Goal: Transaction & Acquisition: Obtain resource

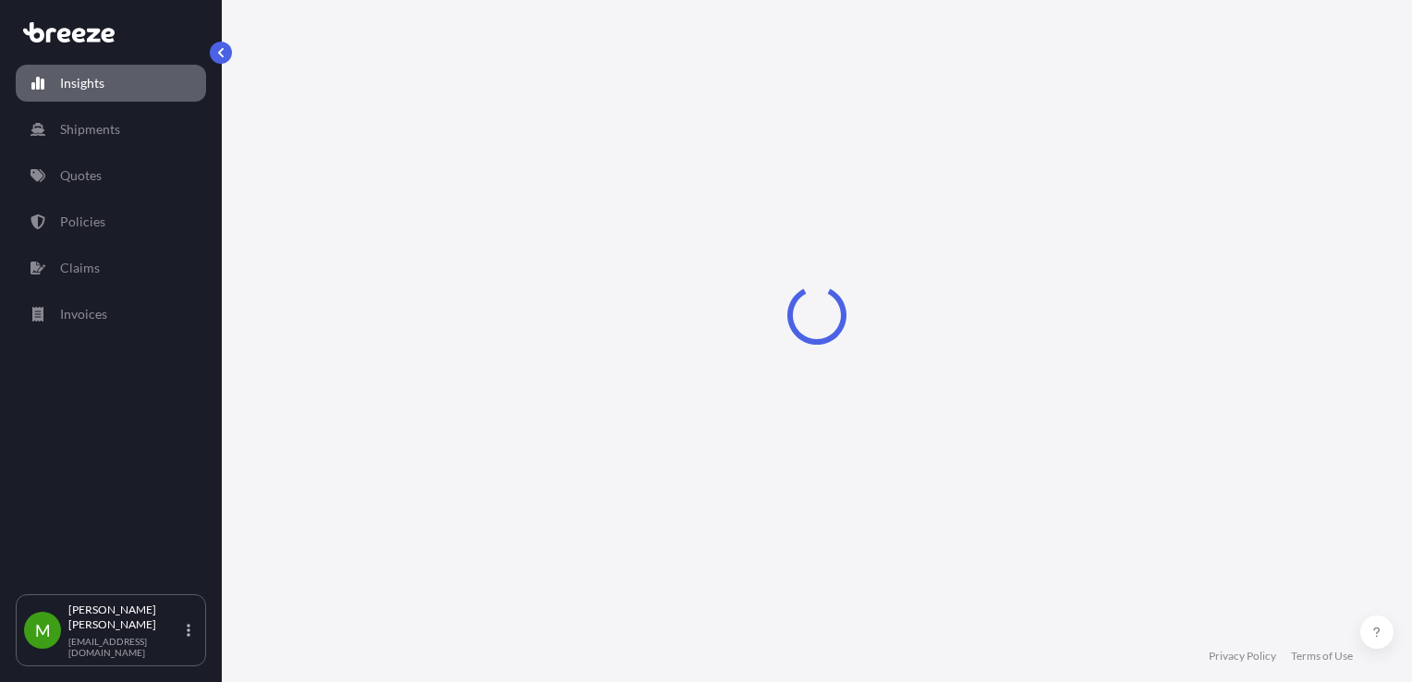
select select "2025"
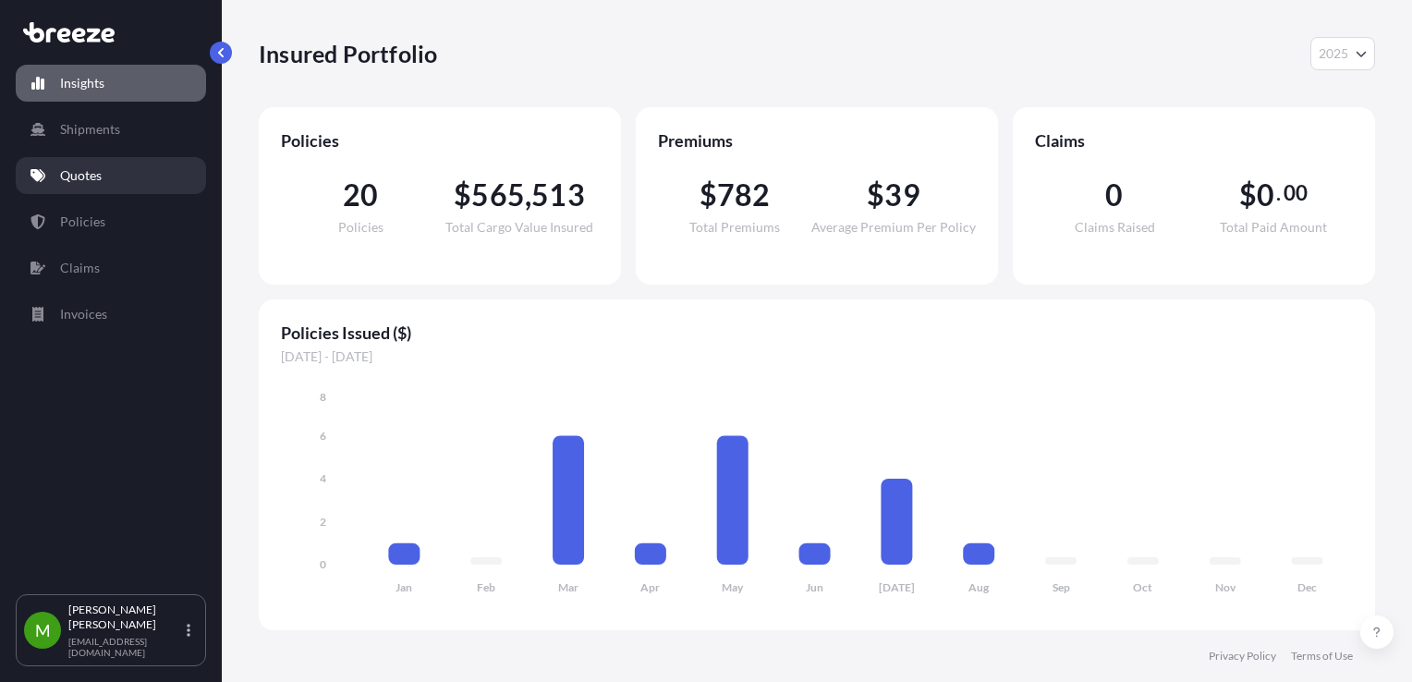
click at [123, 182] on link "Quotes" at bounding box center [111, 175] width 190 height 37
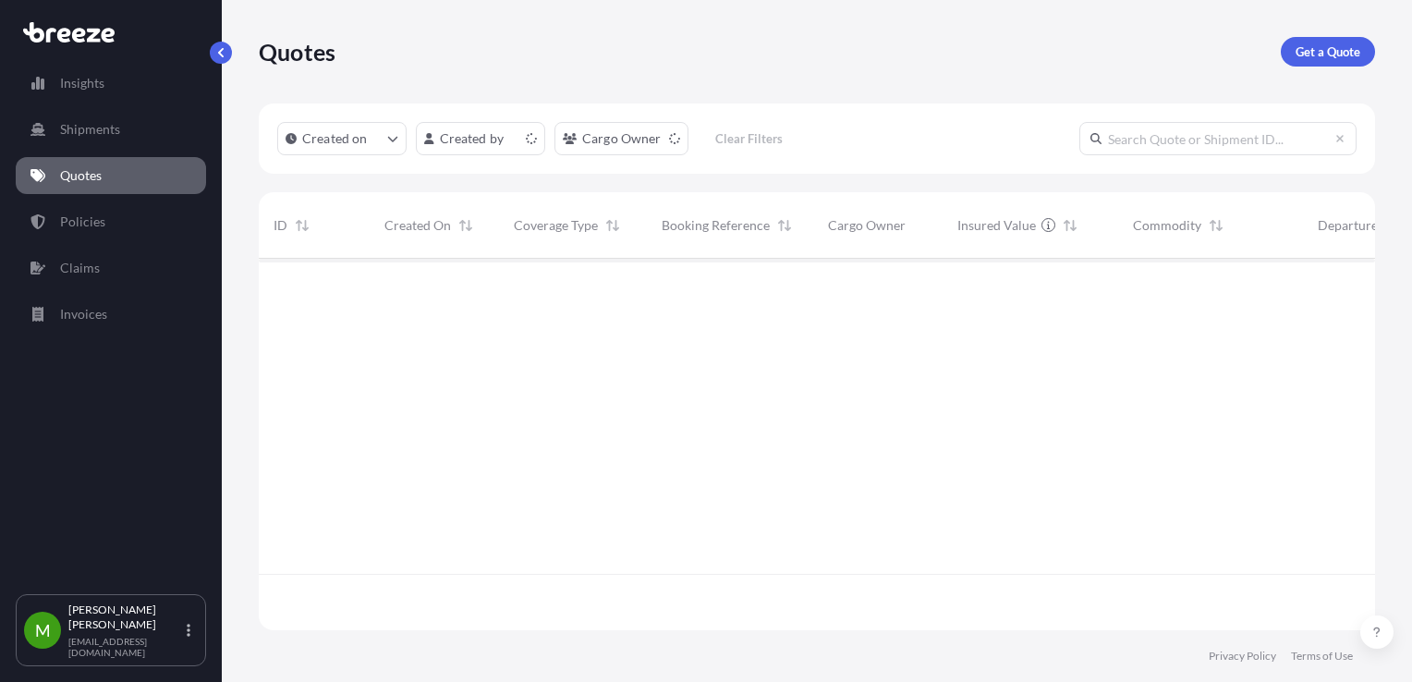
scroll to position [368, 1102]
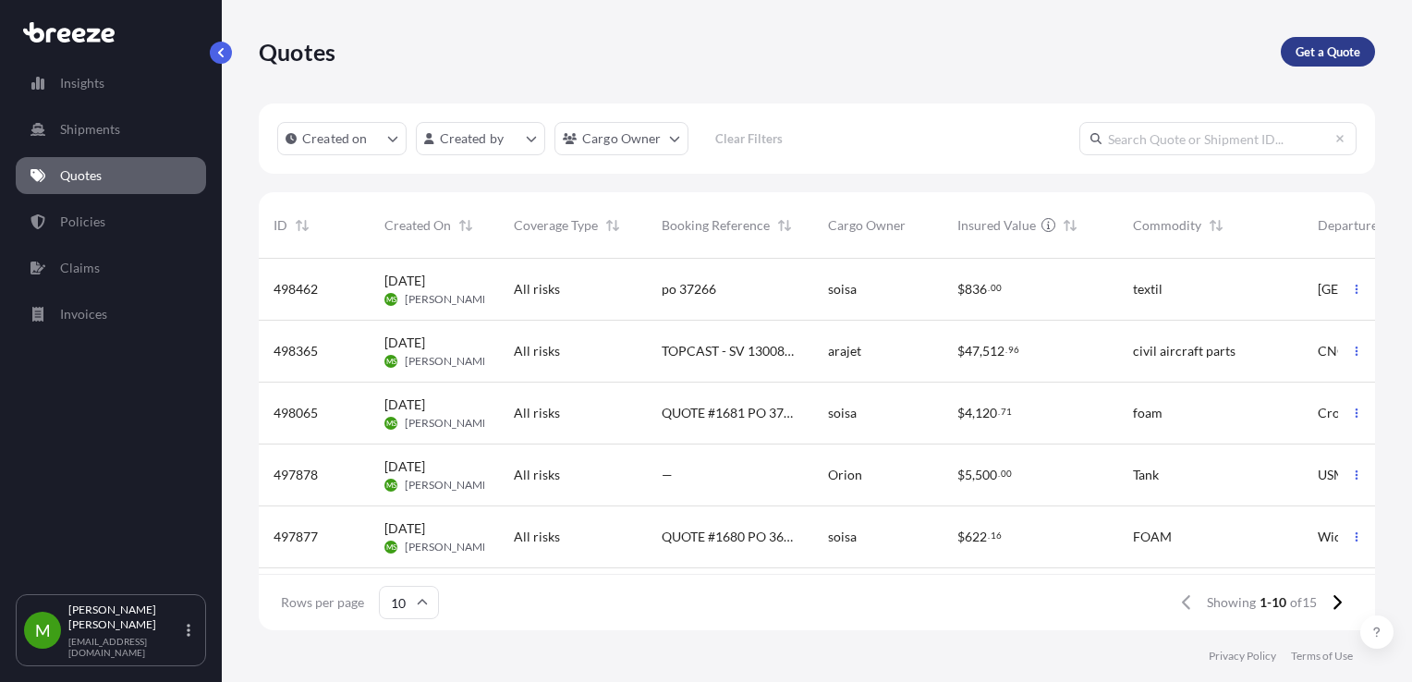
click at [1347, 46] on p "Get a Quote" at bounding box center [1328, 52] width 65 height 18
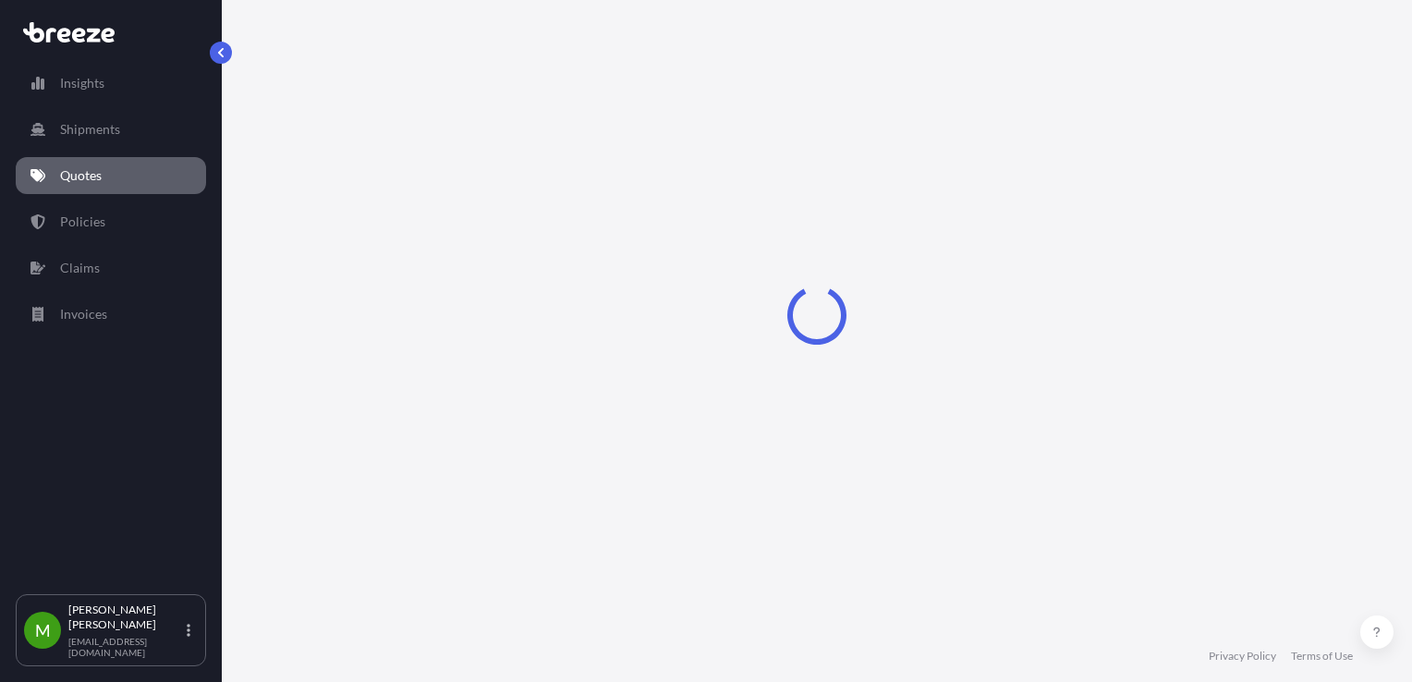
select select "Sea"
select select "1"
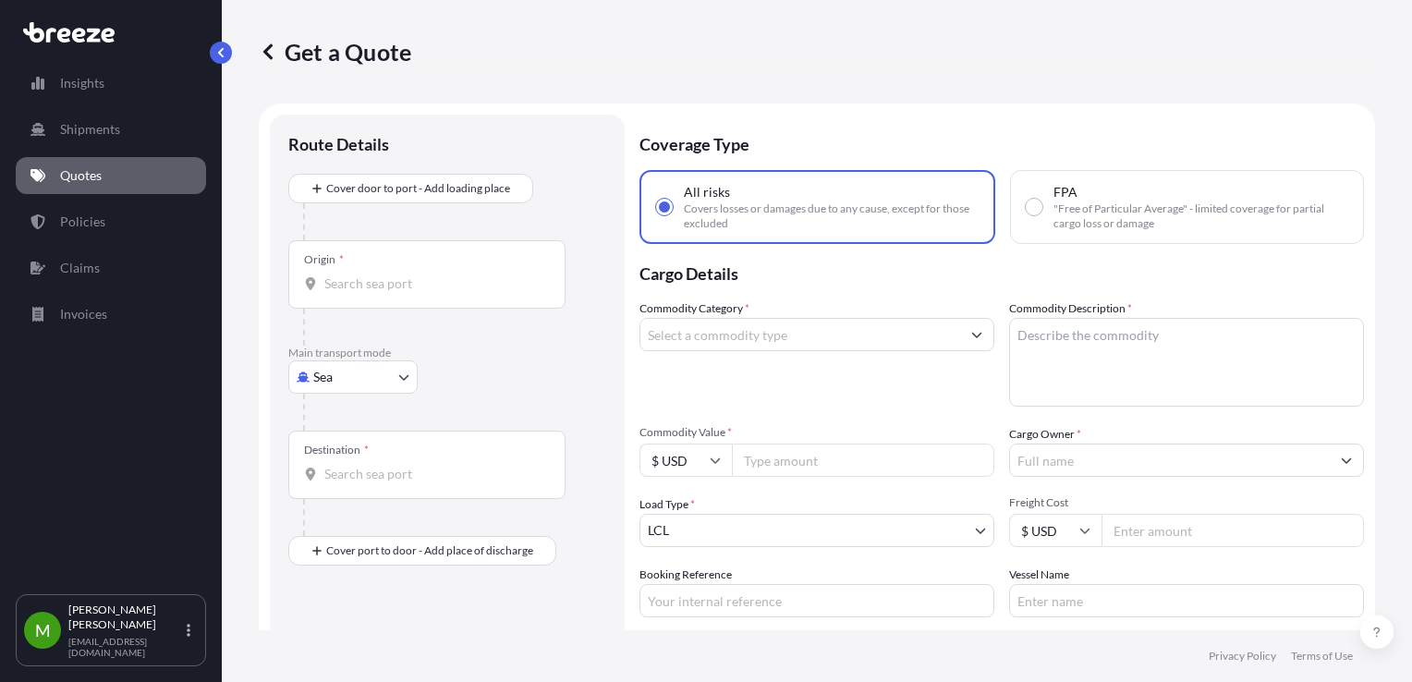
scroll to position [30, 0]
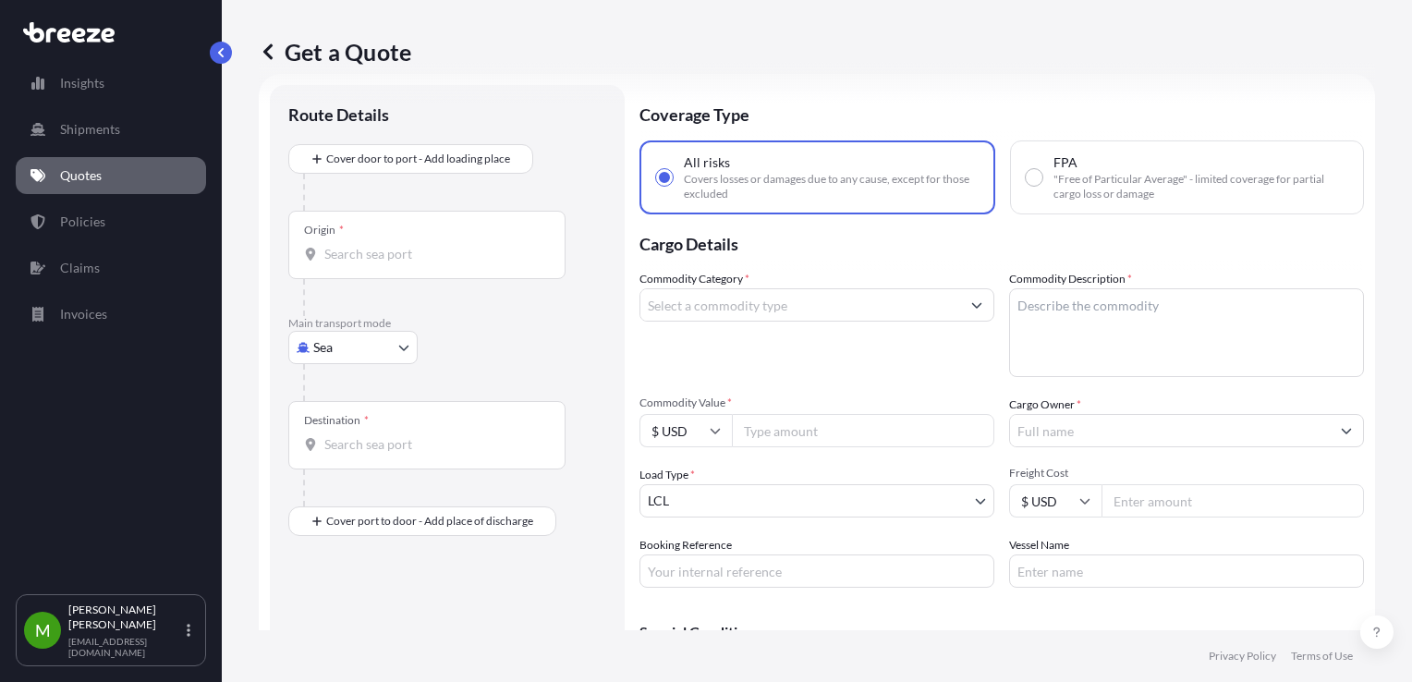
click at [806, 423] on input "Commodity Value *" at bounding box center [863, 430] width 262 height 33
paste input "4528.61"
type input "4528.61"
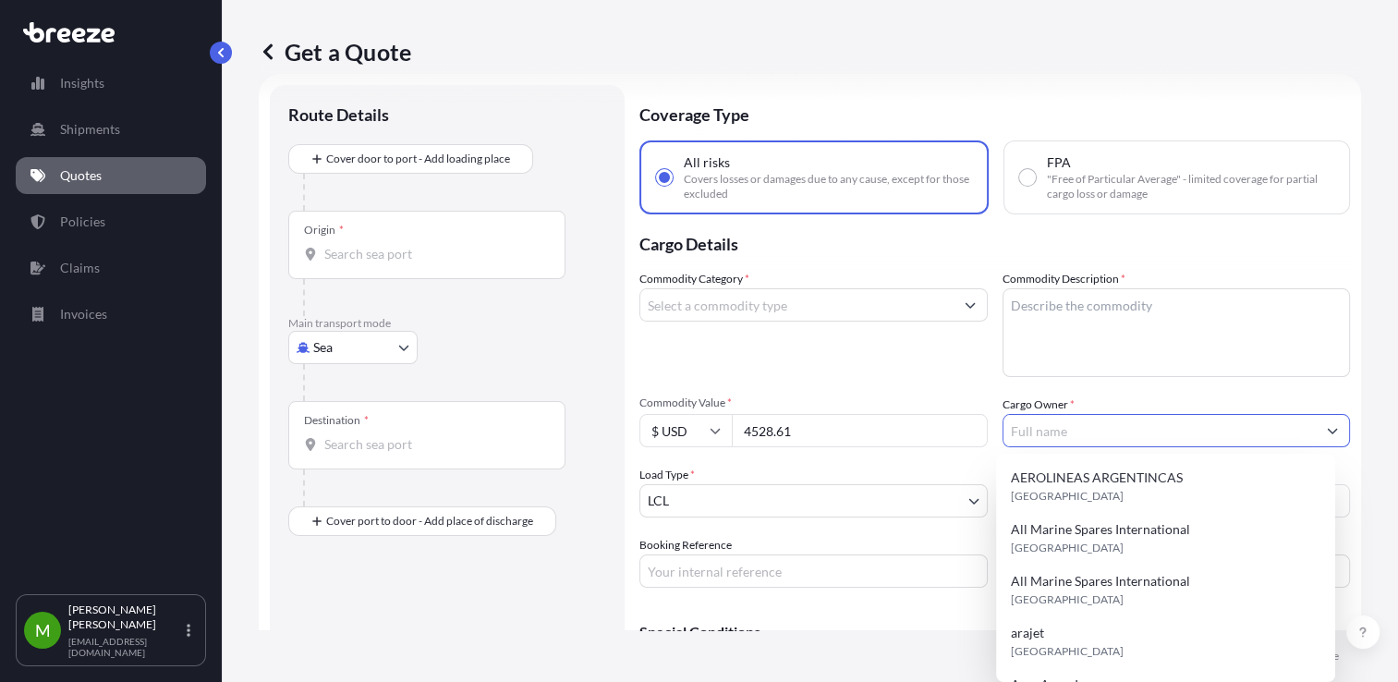
click at [1037, 434] on input "Cargo Owner *" at bounding box center [1160, 430] width 313 height 33
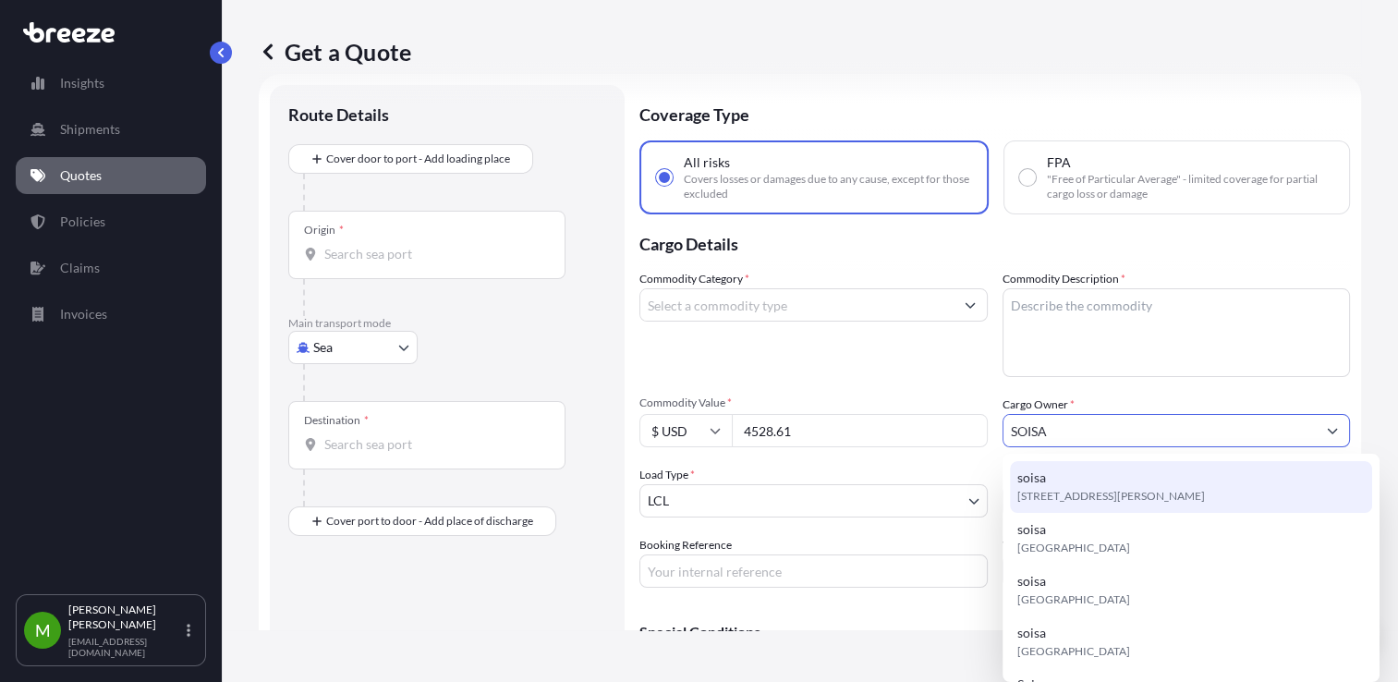
click at [1058, 479] on div "soisa [STREET_ADDRESS][PERSON_NAME]" at bounding box center [1191, 487] width 362 height 52
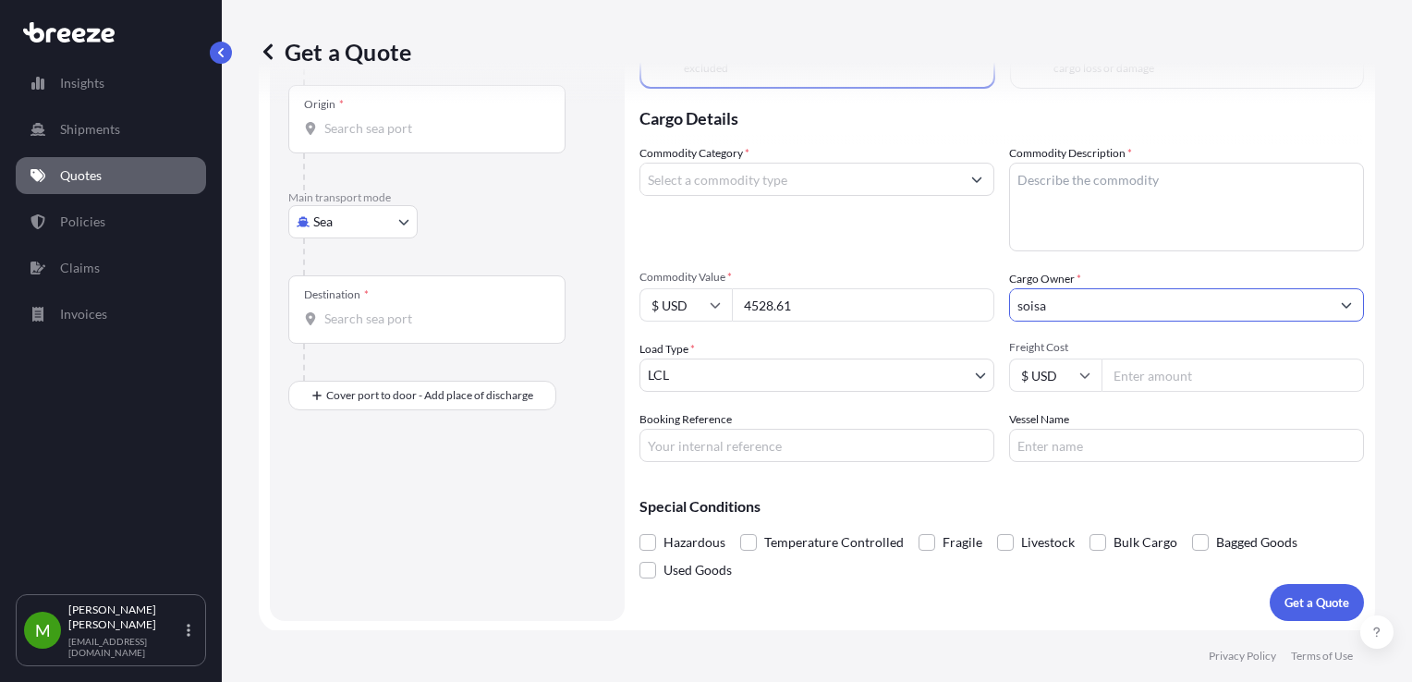
scroll to position [155, 0]
type input "soisa"
click at [347, 213] on body "15 options available. 12 options available. 0 options available. 12 options ava…" at bounding box center [706, 341] width 1412 height 682
click at [344, 299] on div "Air" at bounding box center [353, 301] width 115 height 33
select select "Air"
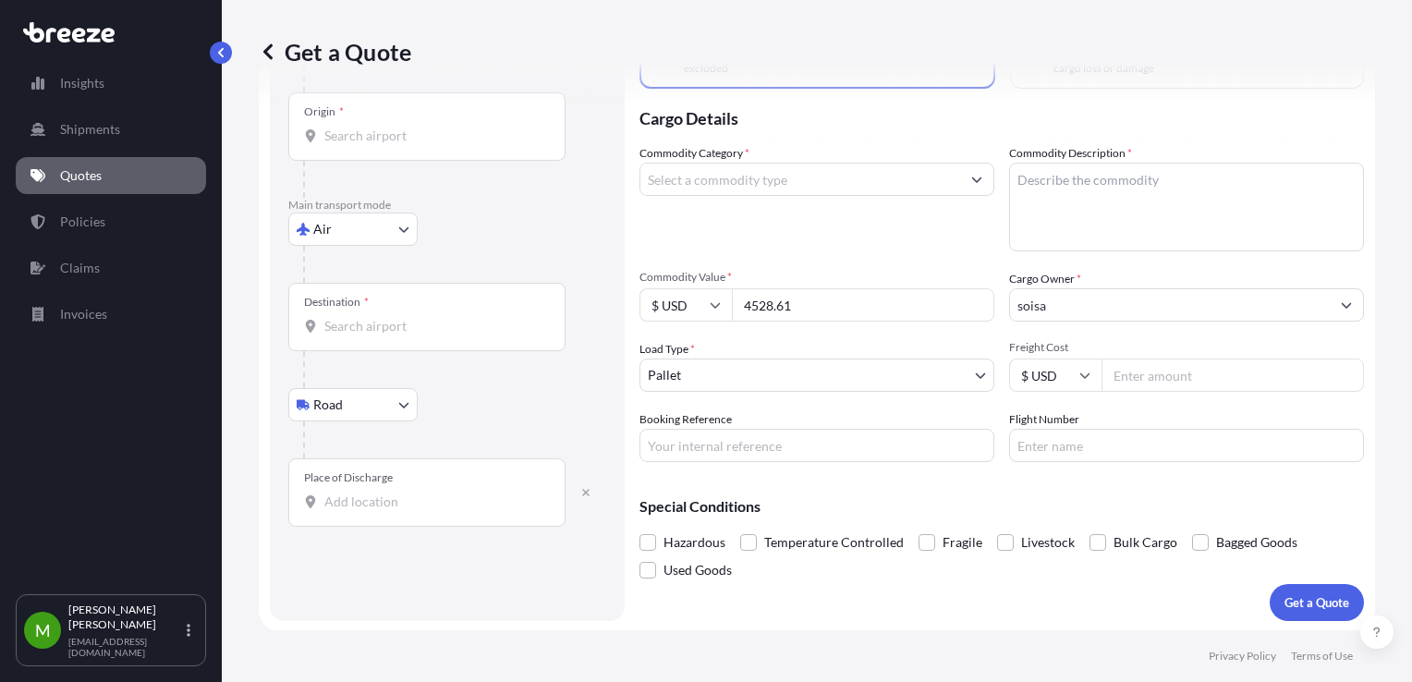
click at [361, 506] on input "Place of Discharge" at bounding box center [433, 502] width 218 height 18
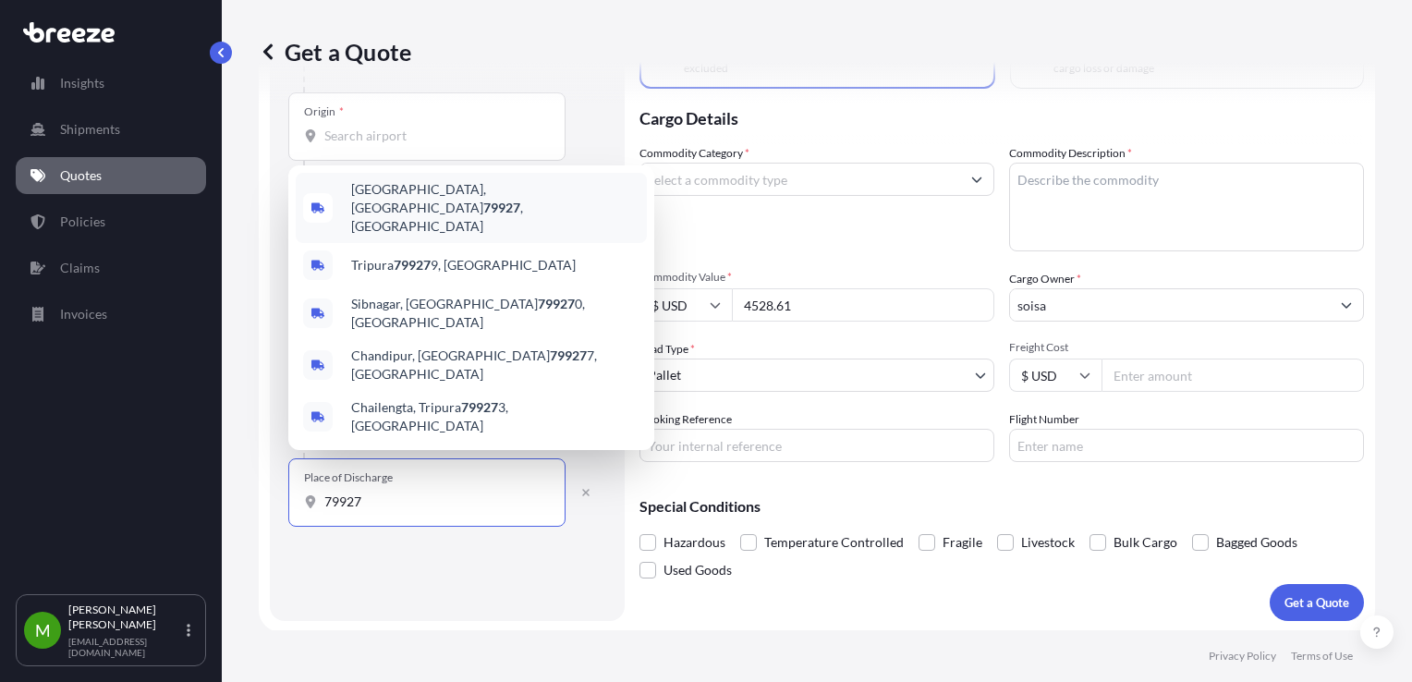
click at [394, 243] on div "[GEOGRAPHIC_DATA] , [GEOGRAPHIC_DATA]" at bounding box center [471, 208] width 351 height 70
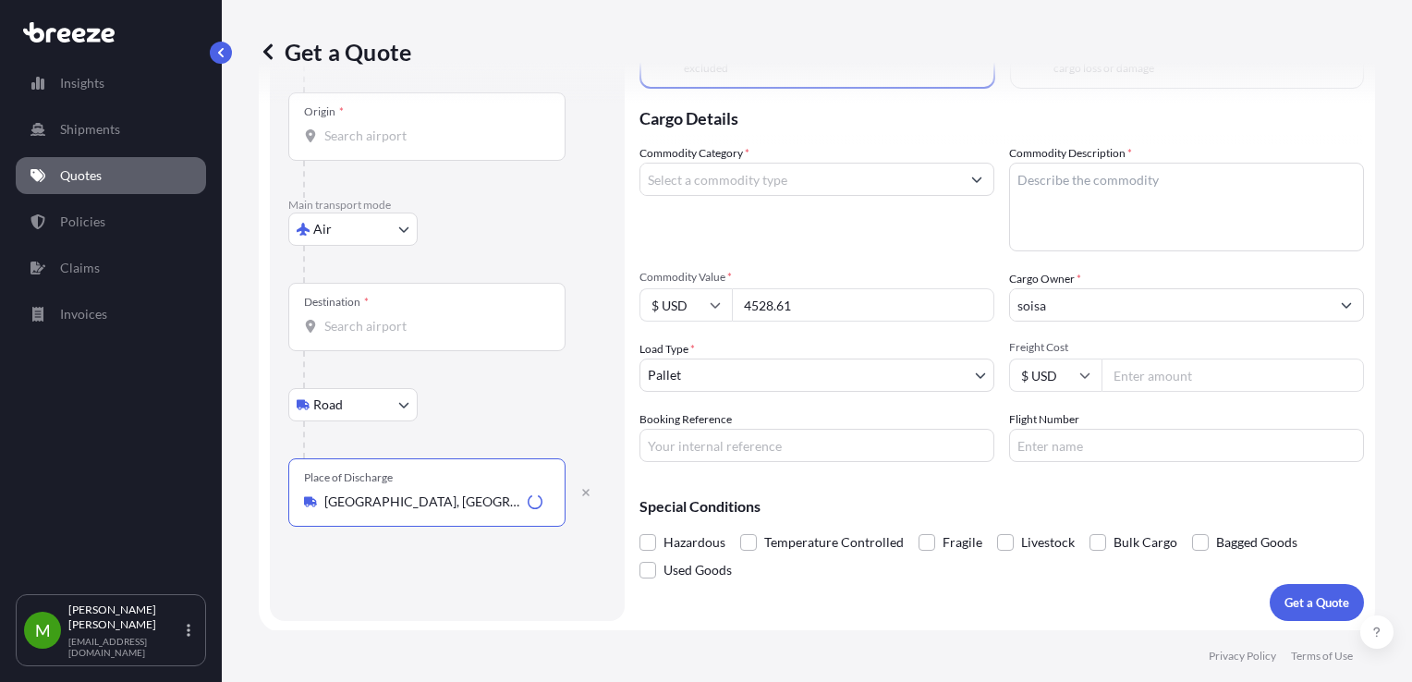
type input "[GEOGRAPHIC_DATA], [GEOGRAPHIC_DATA]"
click at [361, 324] on input "Destination *" at bounding box center [433, 326] width 218 height 18
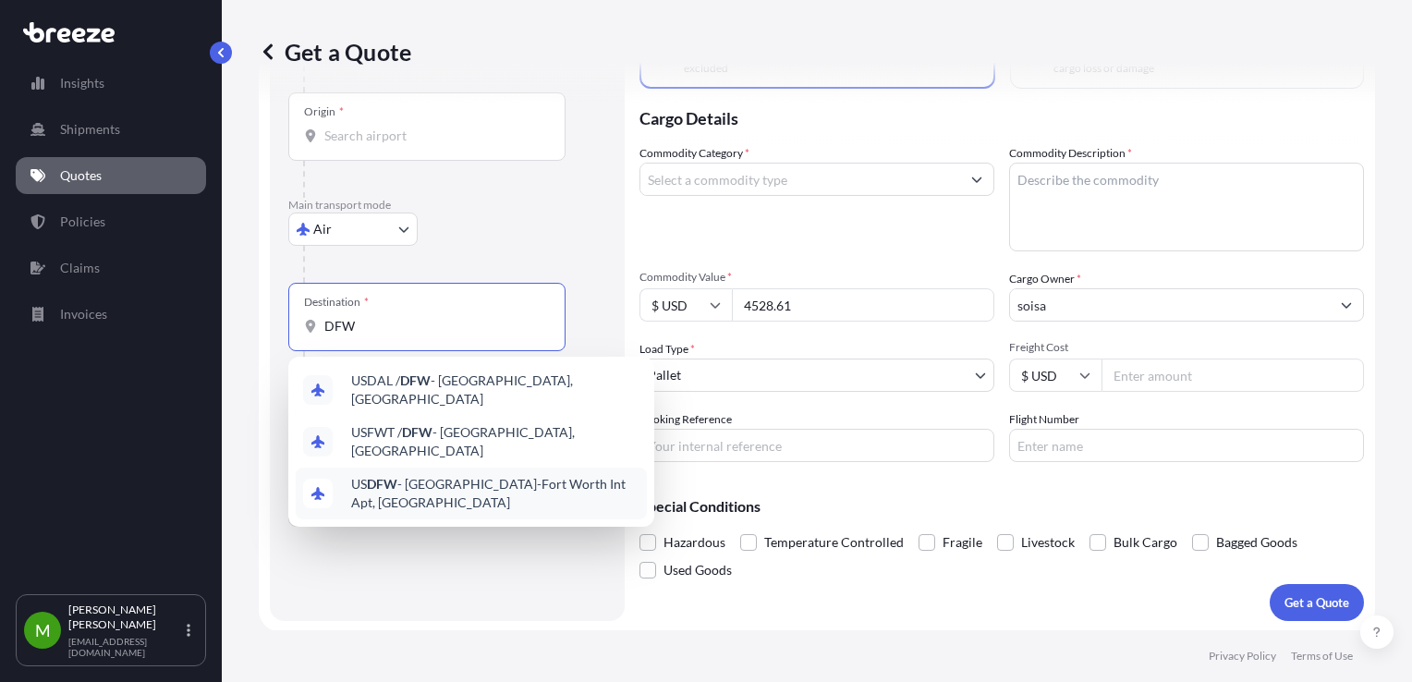
click at [409, 475] on span "US DFW - [GEOGRAPHIC_DATA]-[GEOGRAPHIC_DATA] Int Apt, [GEOGRAPHIC_DATA]" at bounding box center [495, 493] width 288 height 37
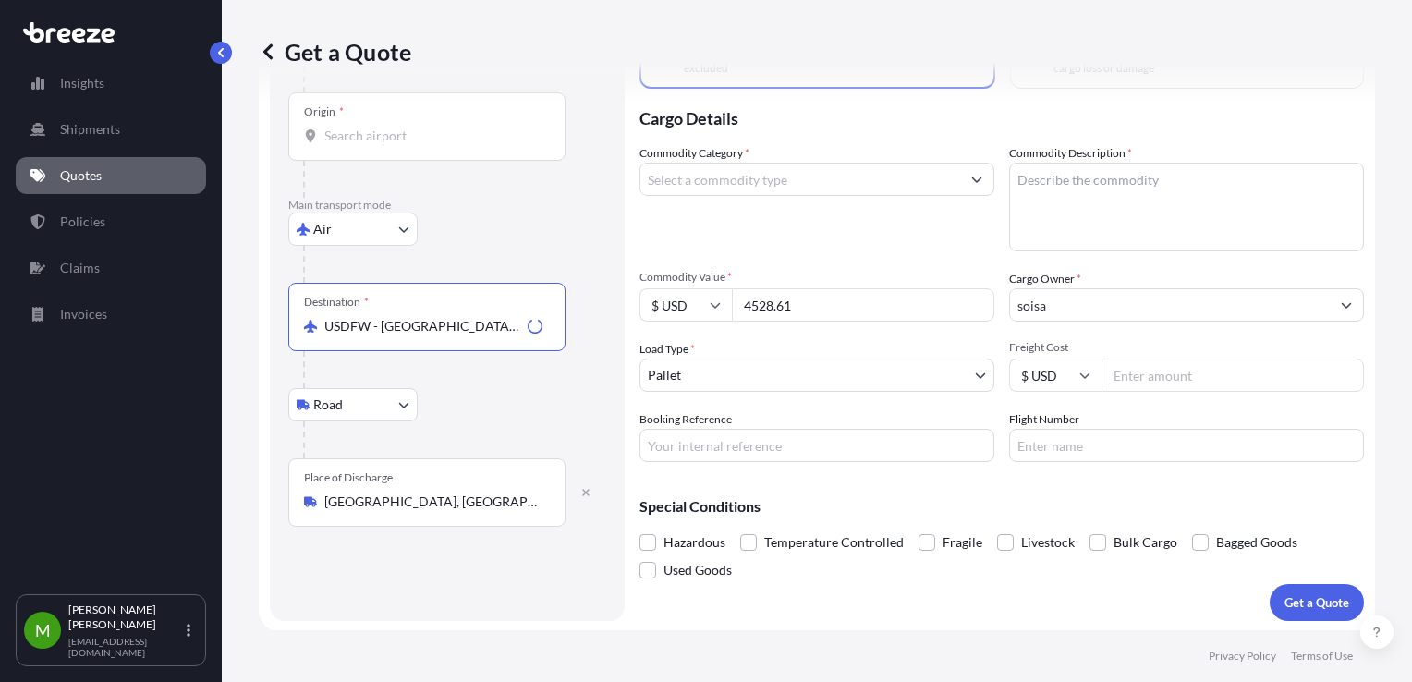
type input "USDFW - [GEOGRAPHIC_DATA]-[GEOGRAPHIC_DATA], [GEOGRAPHIC_DATA]"
click at [384, 135] on input "Origin *" at bounding box center [433, 136] width 218 height 18
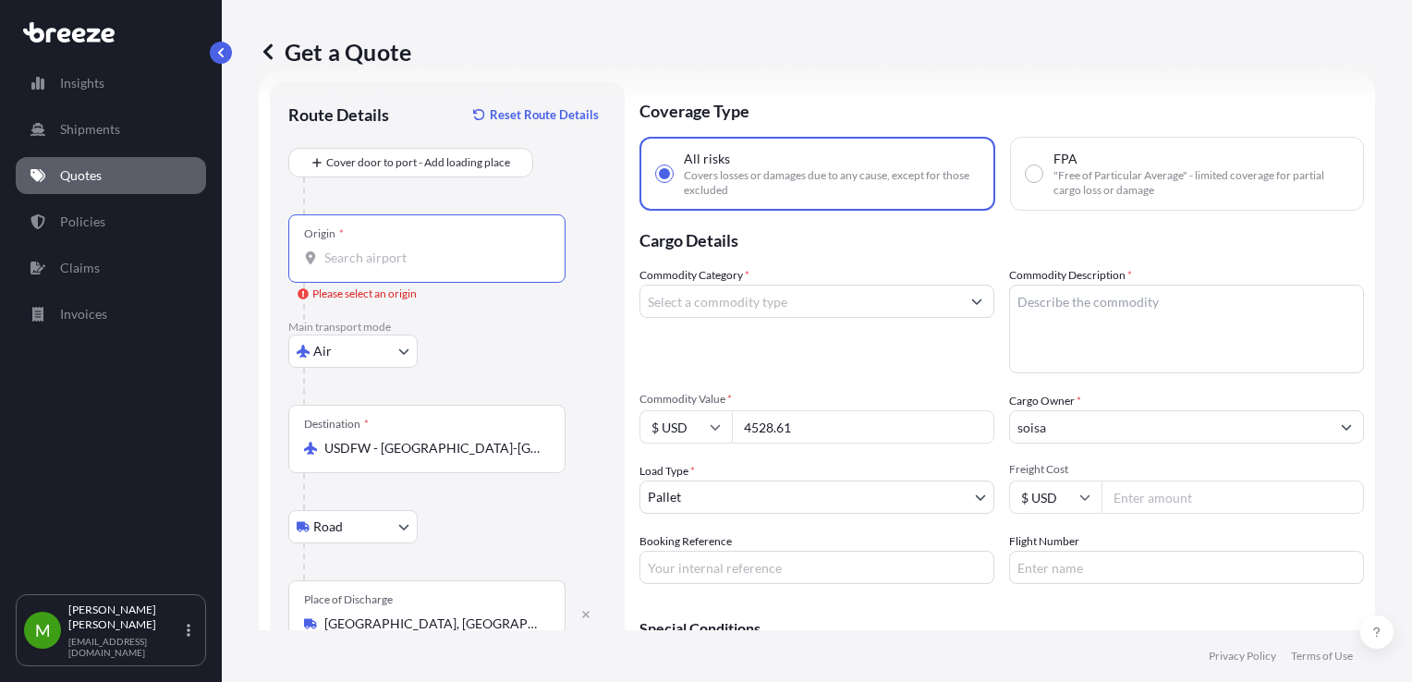
scroll to position [0, 0]
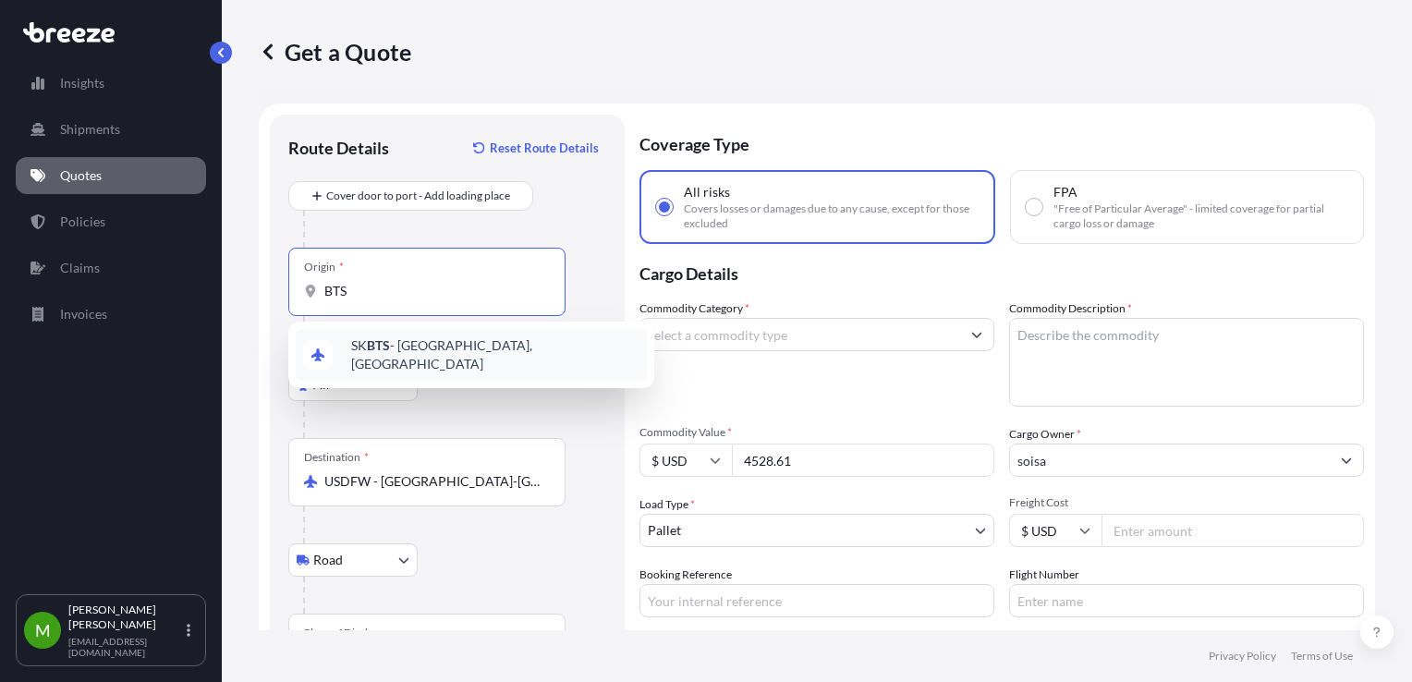
click at [399, 349] on span "SK BTS - [GEOGRAPHIC_DATA], [GEOGRAPHIC_DATA]" at bounding box center [495, 354] width 288 height 37
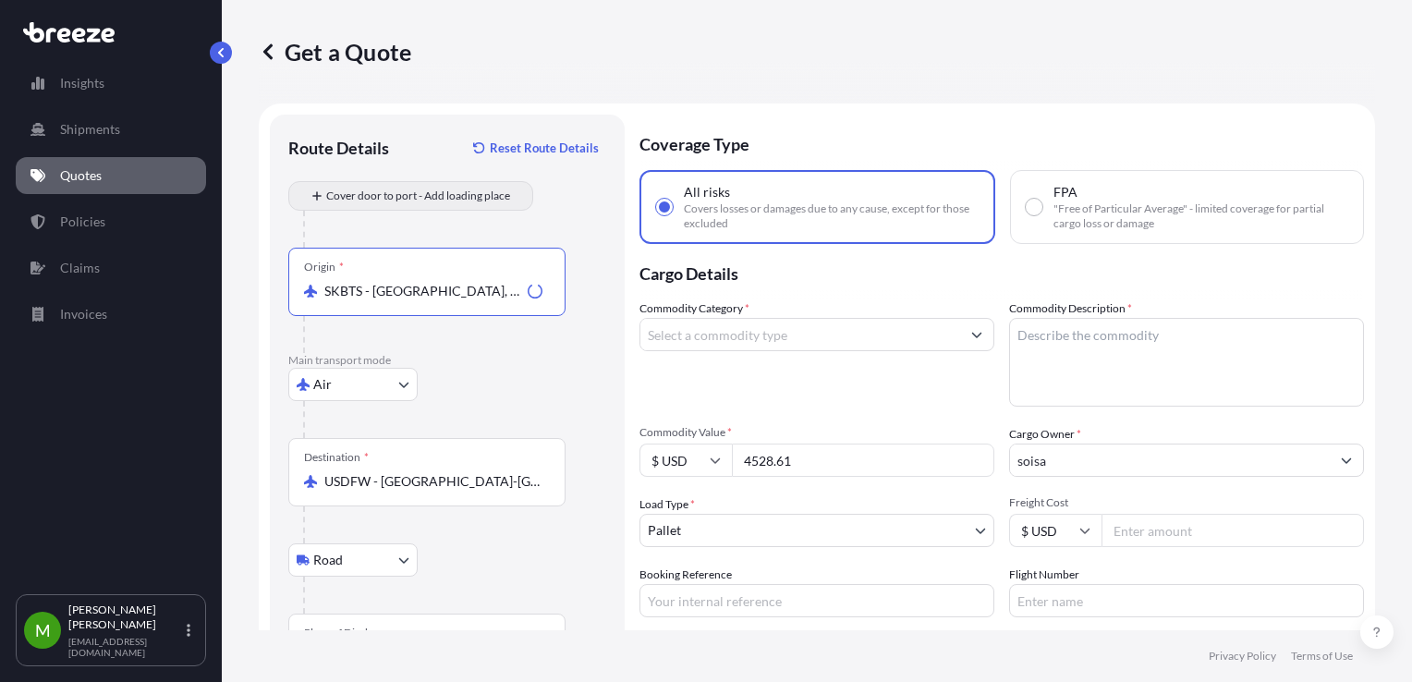
type input "SKBTS - [GEOGRAPHIC_DATA], [GEOGRAPHIC_DATA]"
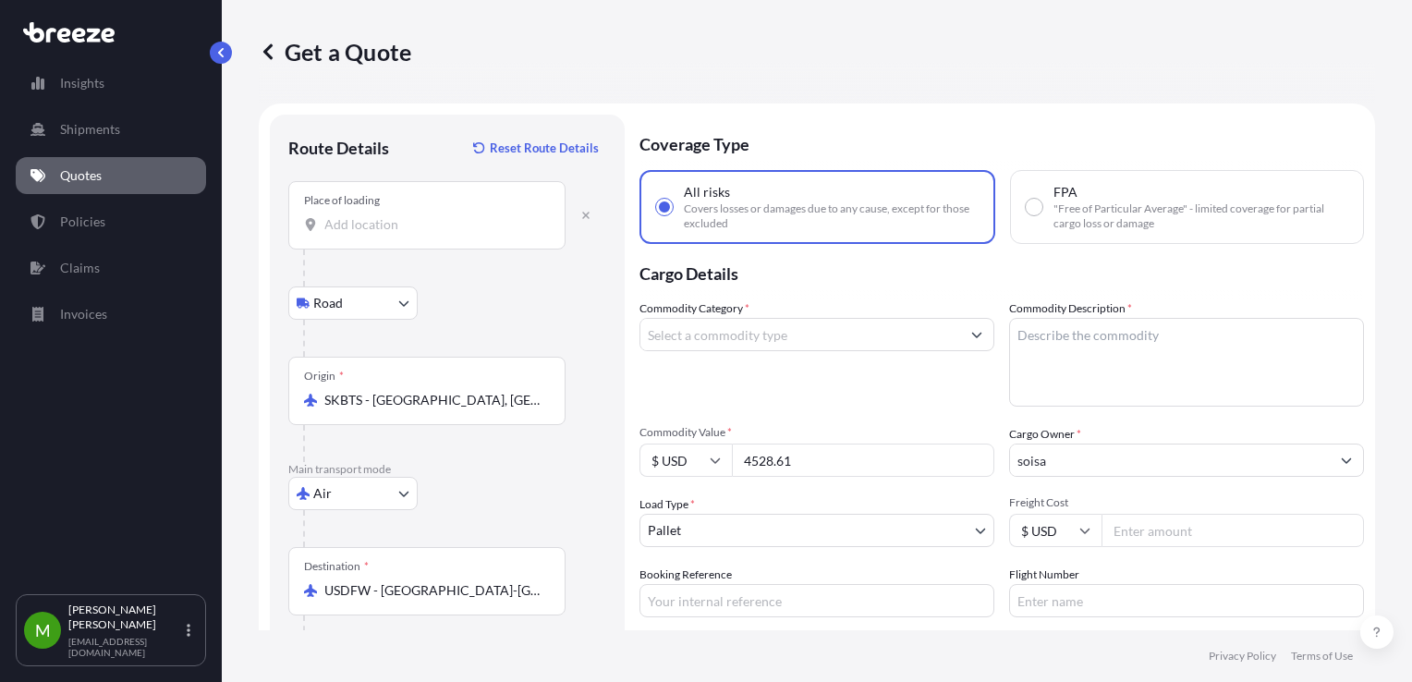
click at [380, 229] on input "Place of loading" at bounding box center [433, 224] width 218 height 18
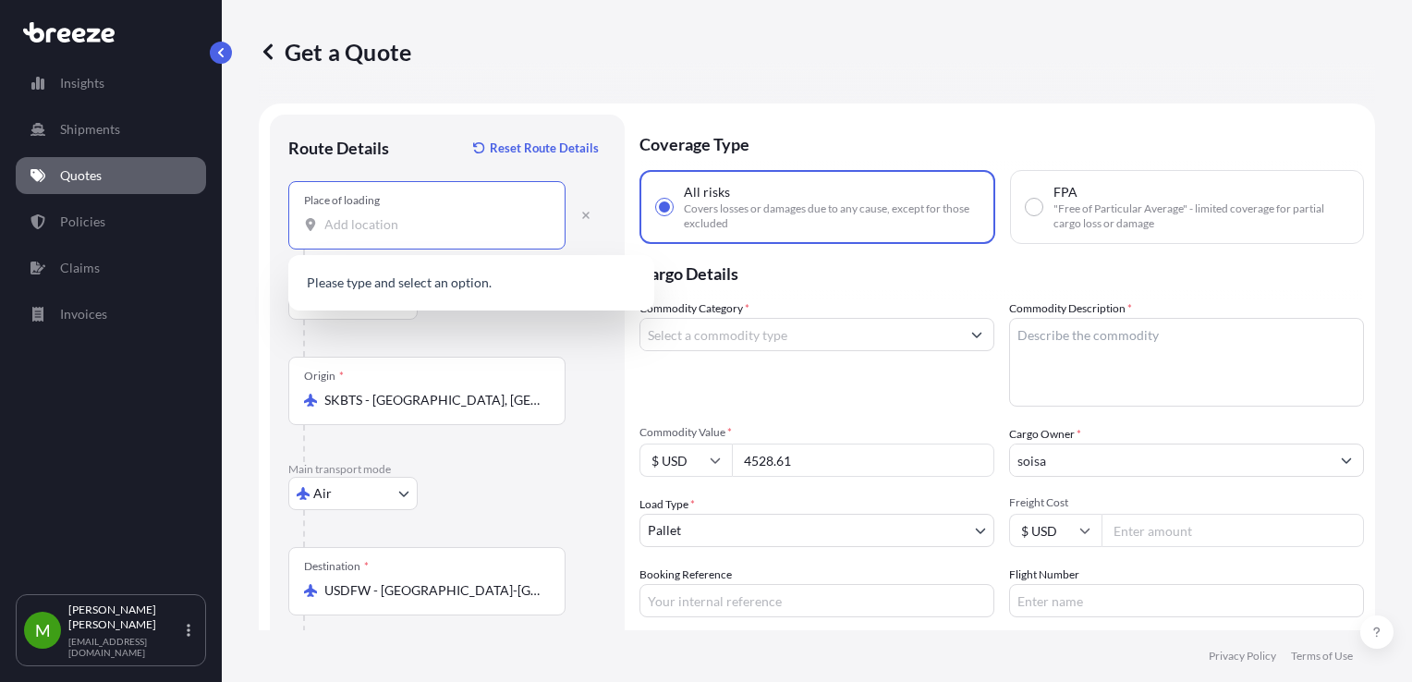
paste input "90301 Senec"
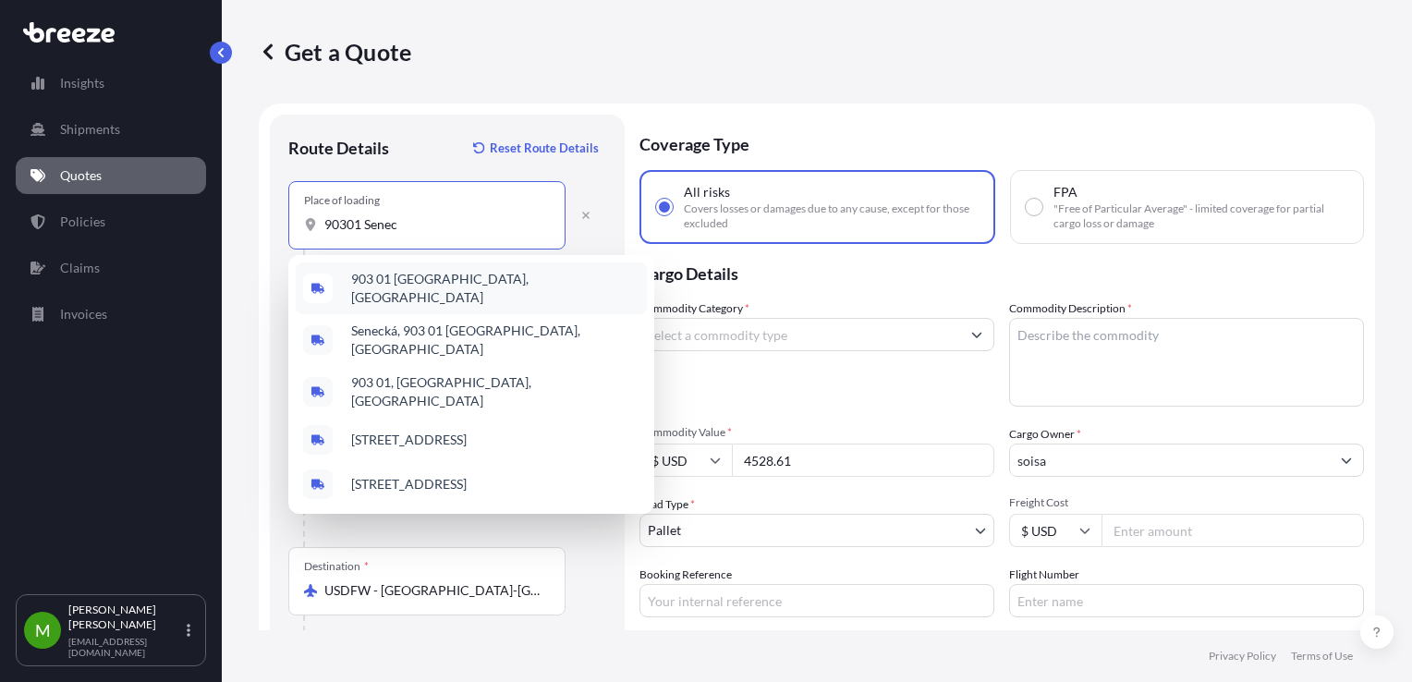
click at [493, 270] on div "903 01 [GEOGRAPHIC_DATA], [GEOGRAPHIC_DATA]" at bounding box center [471, 288] width 351 height 52
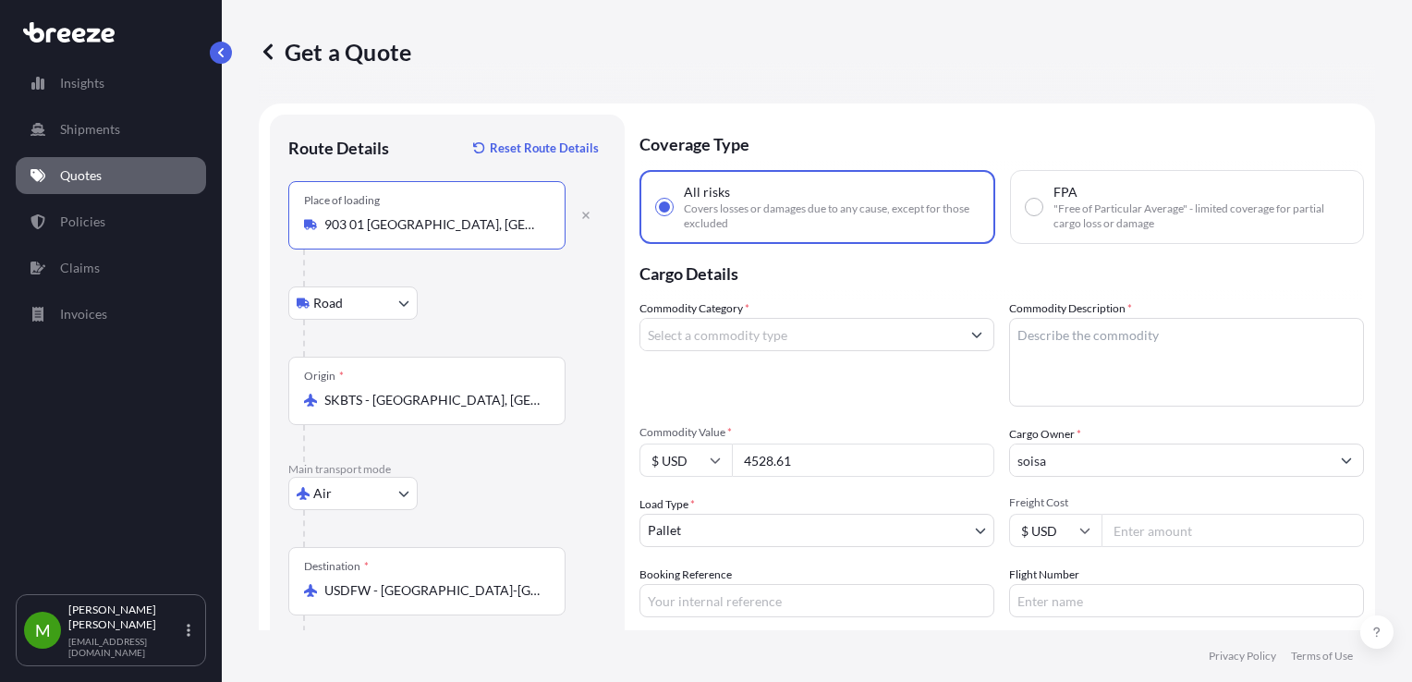
type input "903 01 [GEOGRAPHIC_DATA], [GEOGRAPHIC_DATA]"
click at [713, 331] on input "Commodity Category *" at bounding box center [800, 334] width 320 height 33
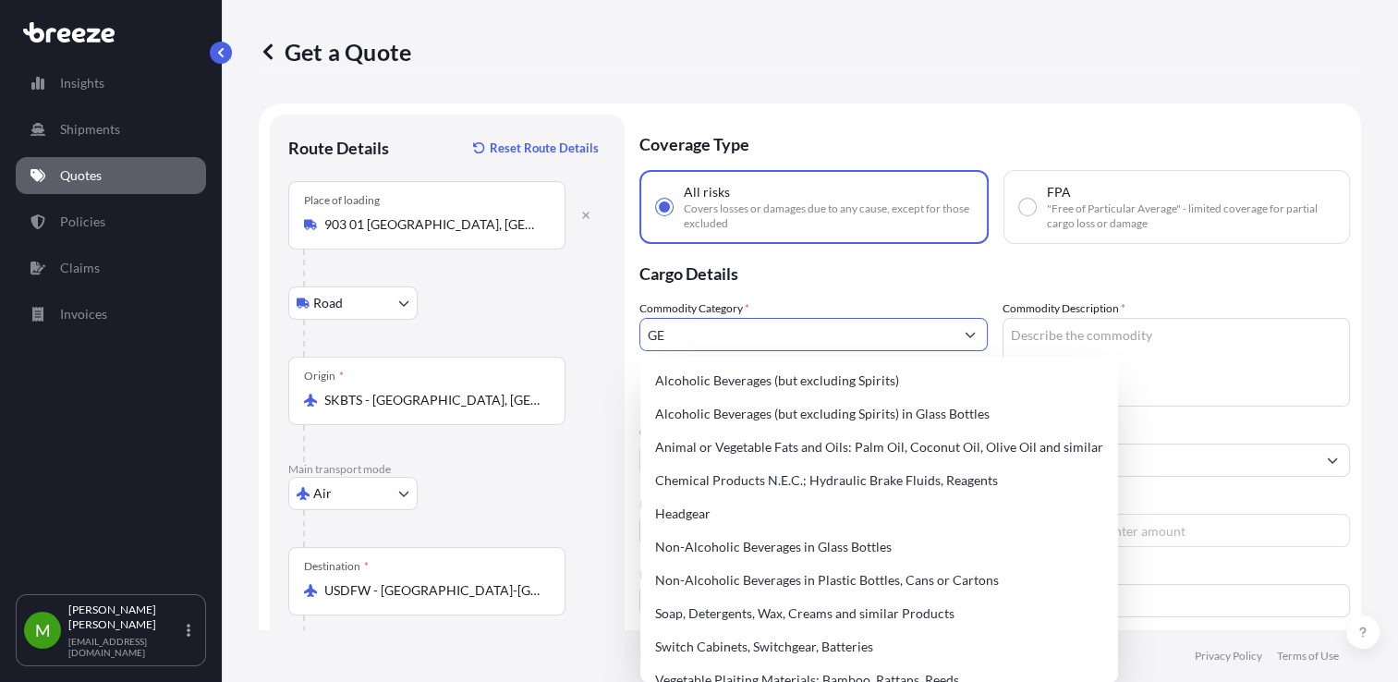
type input "G"
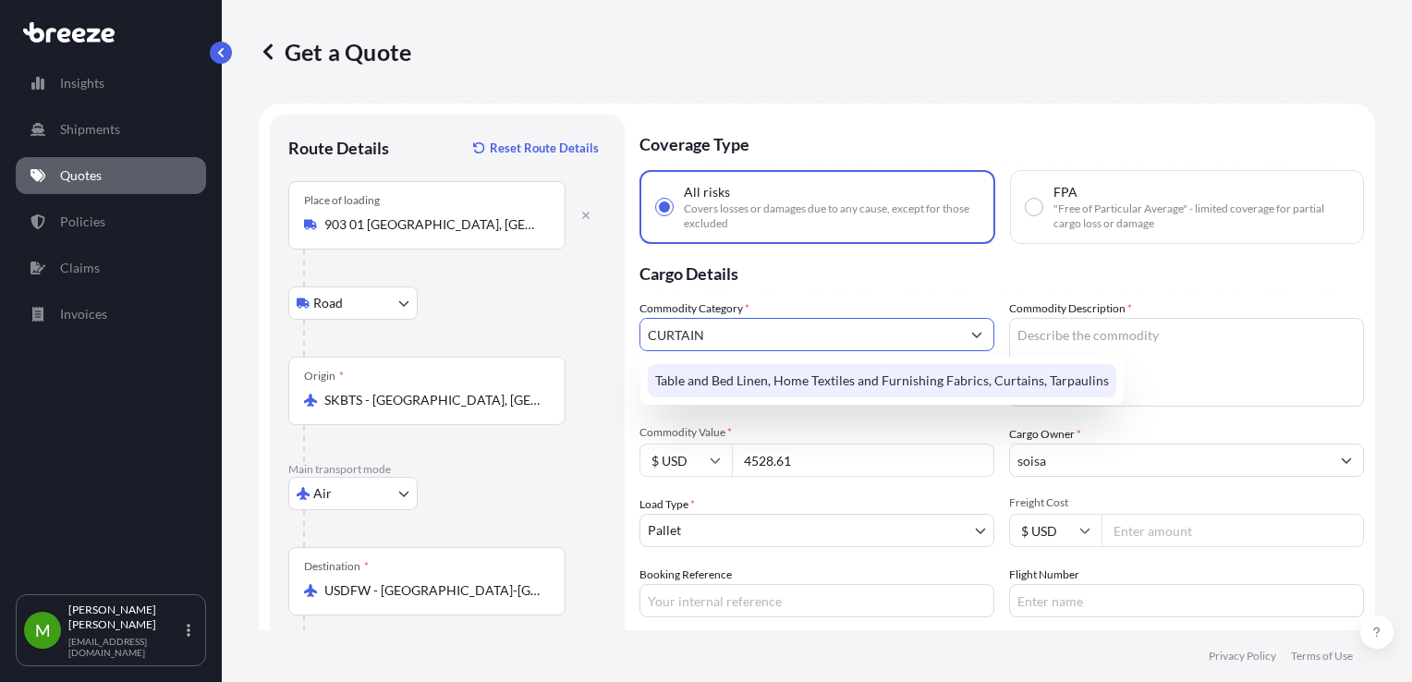
click at [724, 375] on div "Table and Bed Linen, Home Textiles and Furnishing Fabrics, Curtains, Tarpaulins" at bounding box center [882, 380] width 469 height 33
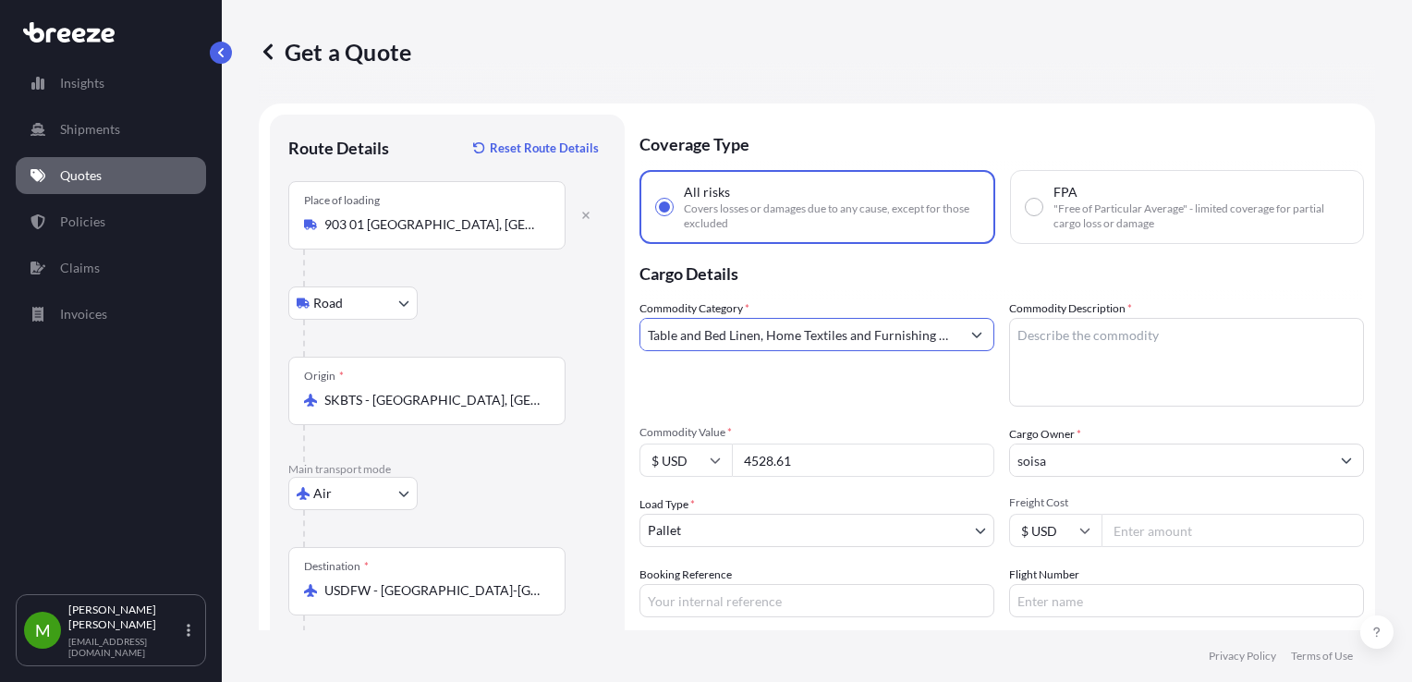
scroll to position [18, 0]
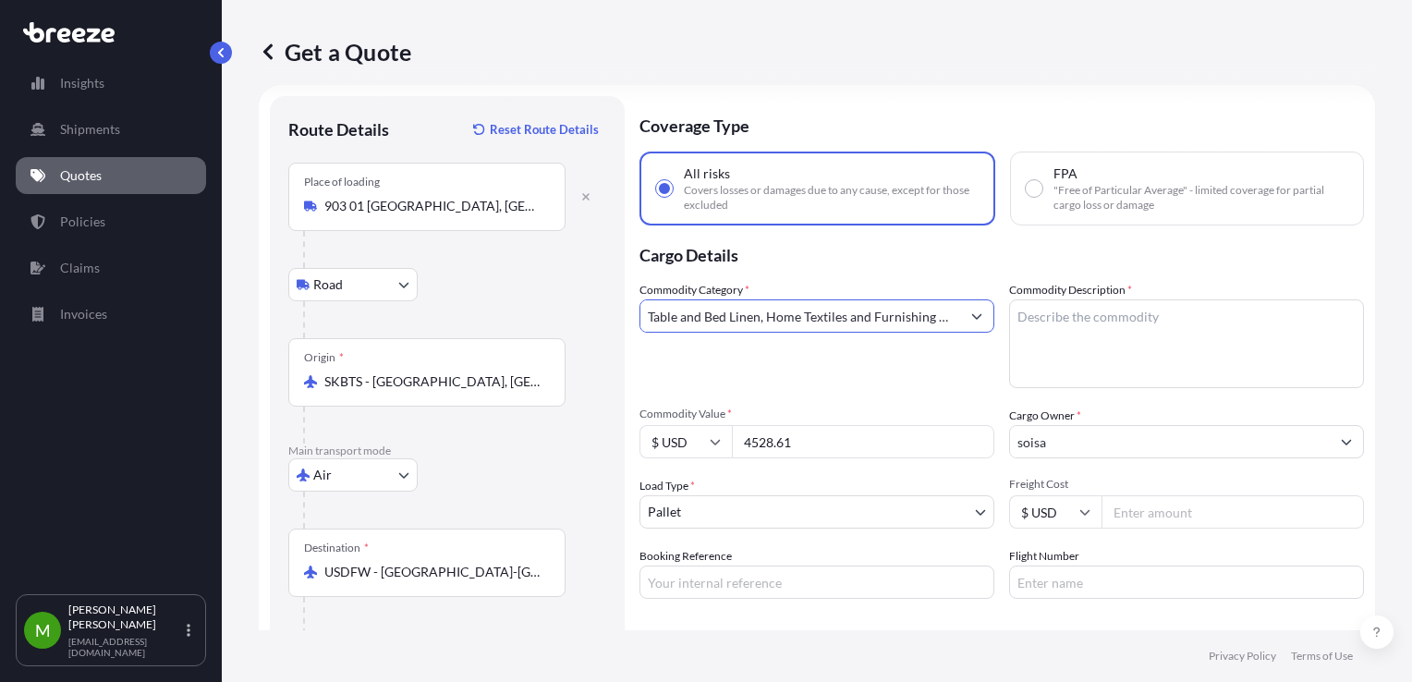
type input "Table and Bed Linen, Home Textiles and Furnishing Fabrics, Curtains, Tarpaulins"
click at [1137, 504] on input "Freight Cost" at bounding box center [1233, 511] width 262 height 33
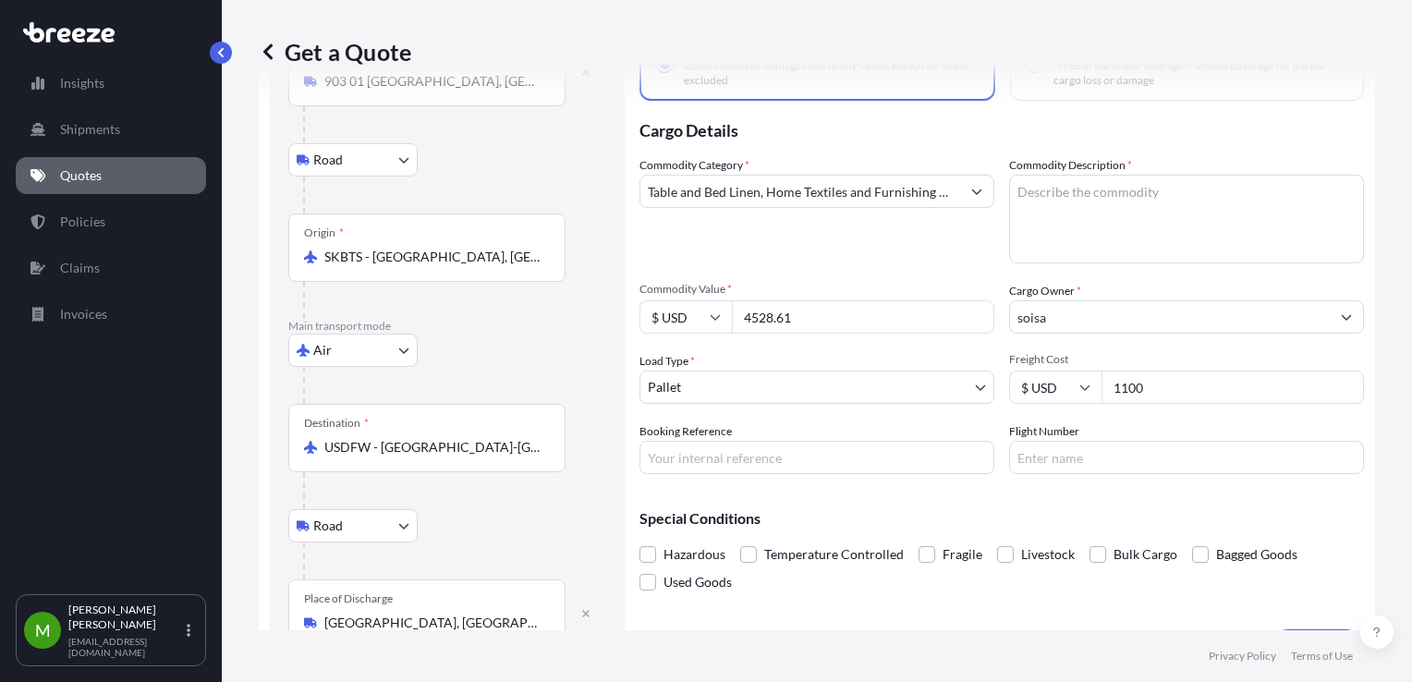
scroll to position [144, 0]
type input "1100"
click at [711, 471] on input "Booking Reference" at bounding box center [816, 456] width 355 height 33
paste input "PO 37136"
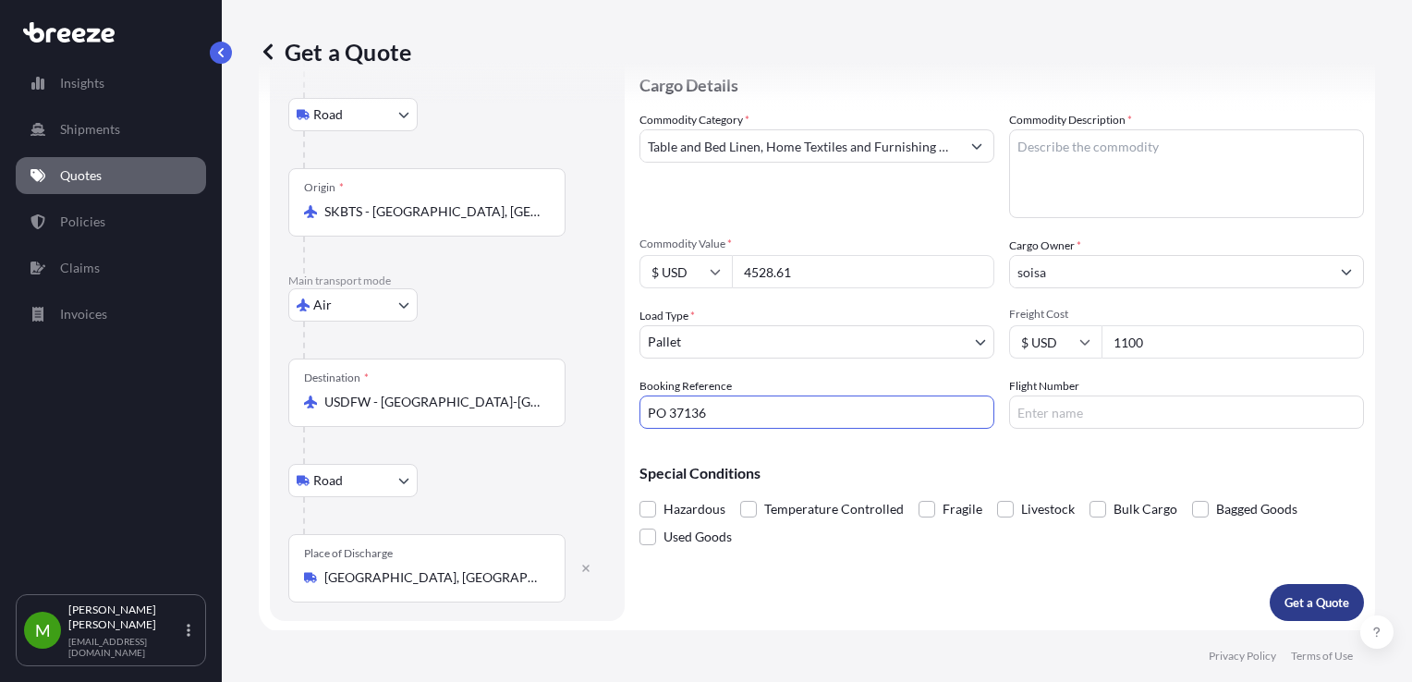
type input "PO 37136"
click at [1301, 604] on p "Get a Quote" at bounding box center [1316, 602] width 65 height 18
click at [1236, 143] on textarea "Commodity Description *" at bounding box center [1186, 173] width 355 height 89
type textarea "TEXTIL"
click at [1287, 615] on button "Get a Quote" at bounding box center [1317, 602] width 94 height 37
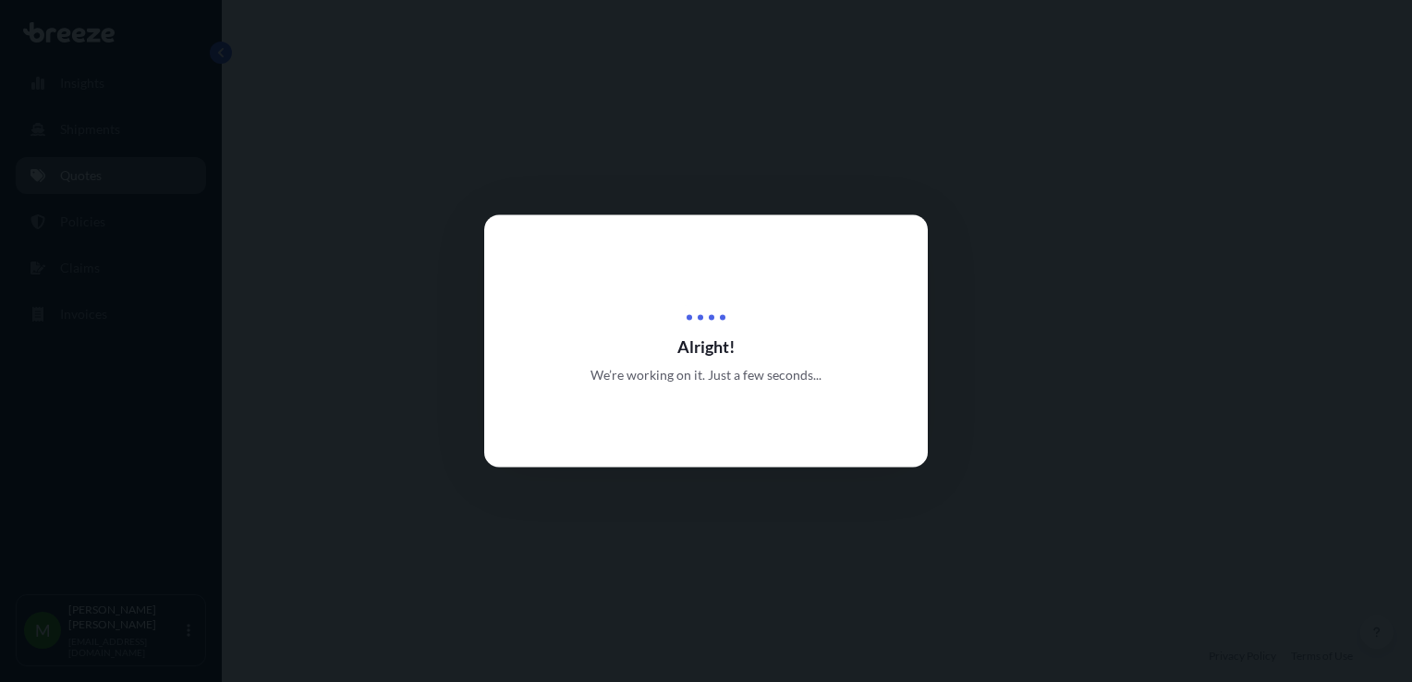
select select "Road"
select select "Air"
select select "Road"
select select "1"
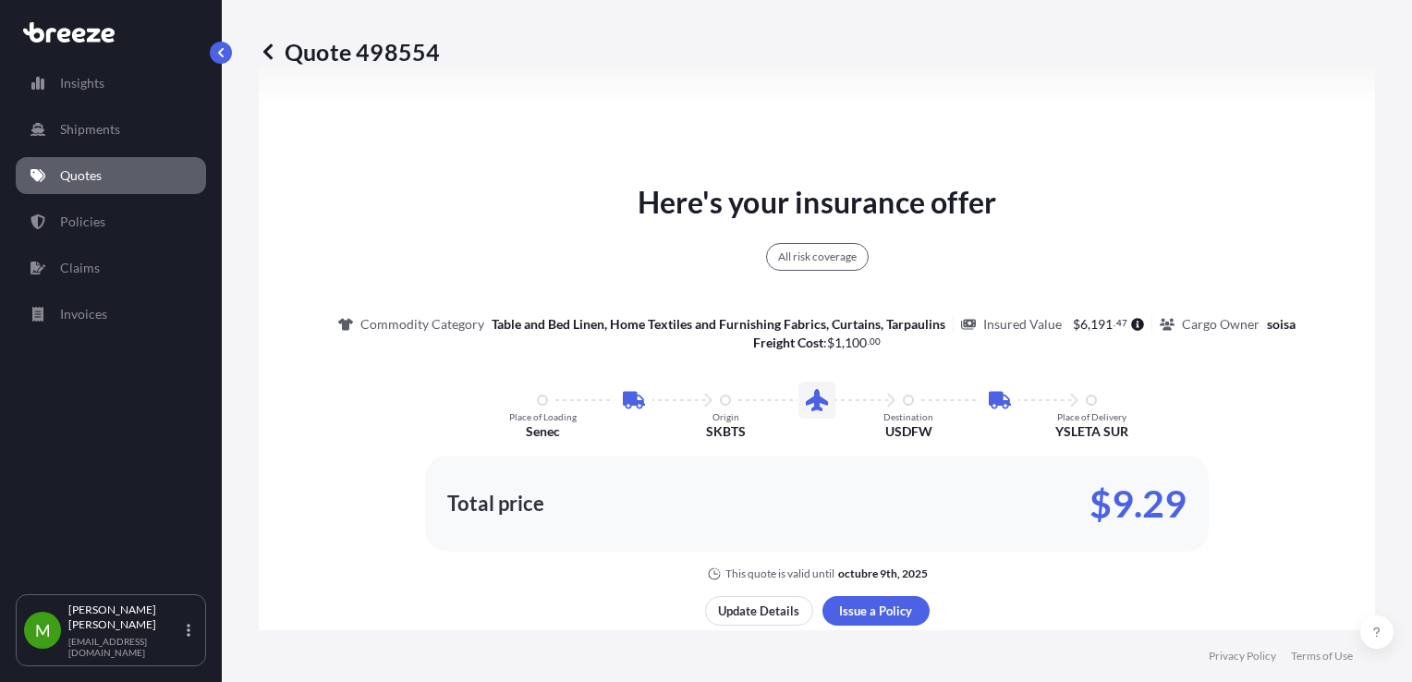
scroll to position [1034, 0]
